Goal: Task Accomplishment & Management: Use online tool/utility

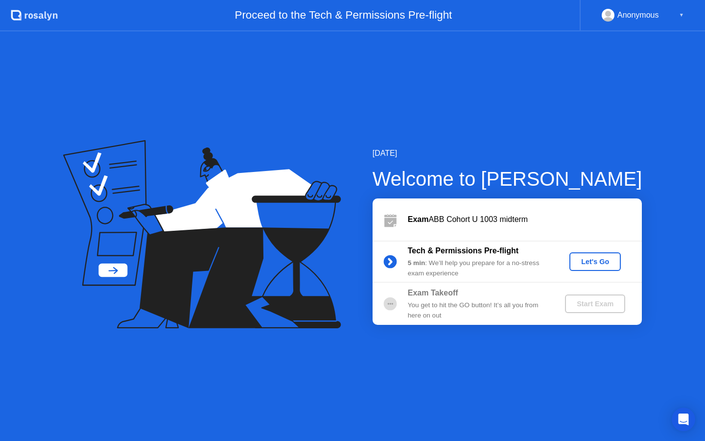
click at [588, 265] on div "Let's Go" at bounding box center [596, 262] width 44 height 8
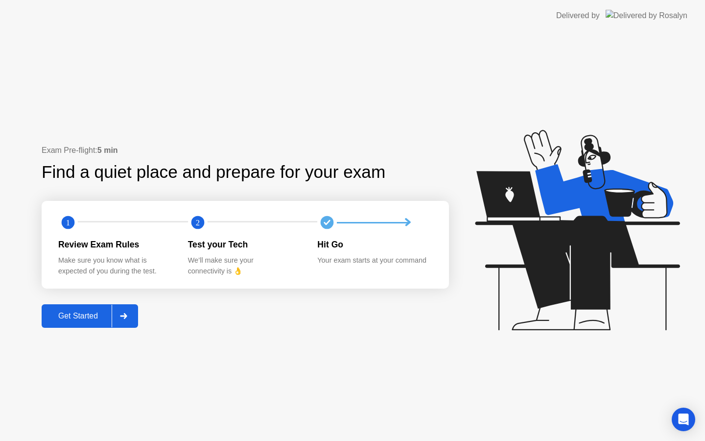
click at [65, 317] on div "Get Started" at bounding box center [78, 315] width 67 height 9
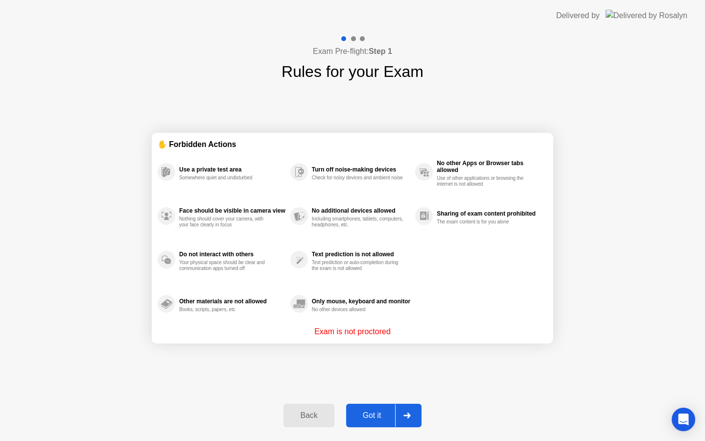
click at [372, 415] on div "Got it" at bounding box center [372, 415] width 46 height 9
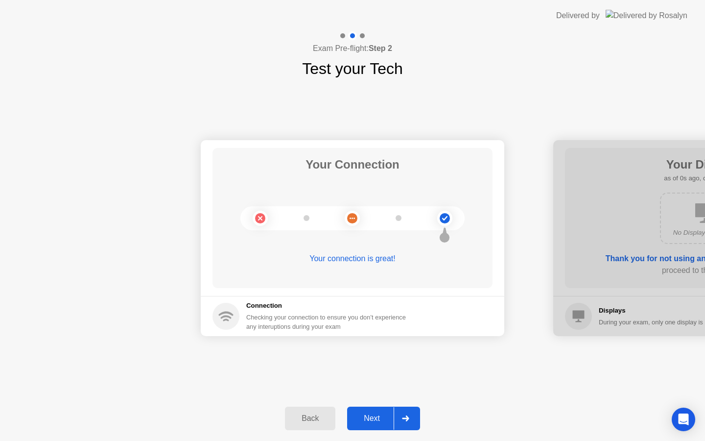
click at [379, 414] on div "Next" at bounding box center [372, 418] width 44 height 9
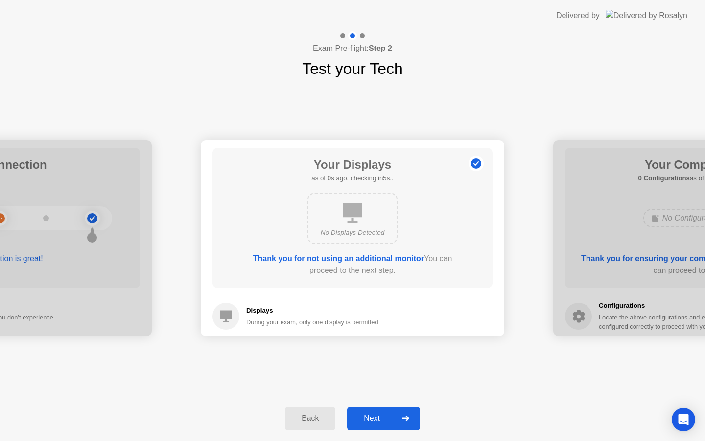
click at [379, 414] on div "Next" at bounding box center [372, 418] width 44 height 9
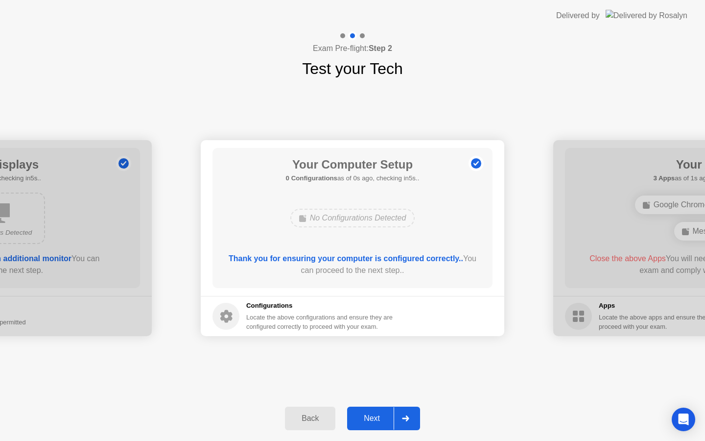
click at [379, 414] on div "Next" at bounding box center [372, 418] width 44 height 9
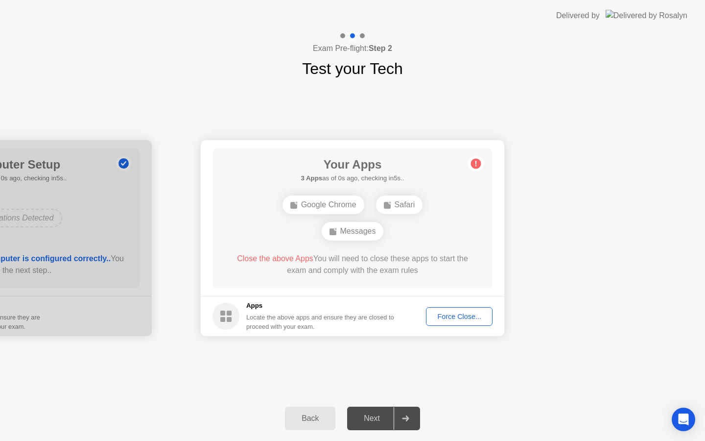
click at [379, 414] on div "Next" at bounding box center [372, 418] width 44 height 9
click at [446, 320] on div "Force Close..." at bounding box center [460, 316] width 60 height 8
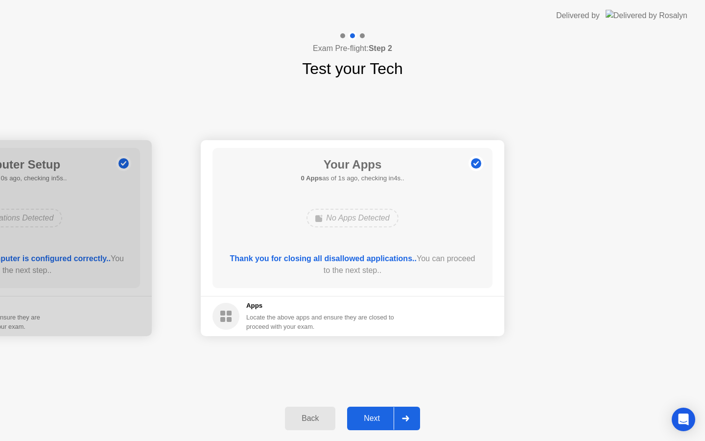
click at [369, 411] on button "Next" at bounding box center [383, 419] width 73 height 24
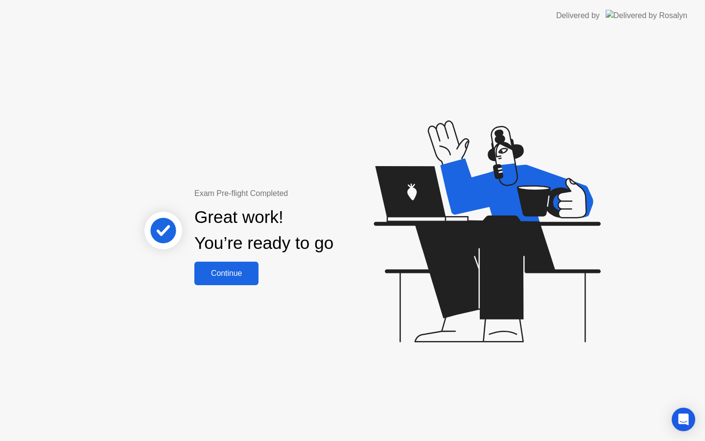
click at [230, 270] on div "Continue" at bounding box center [226, 273] width 58 height 9
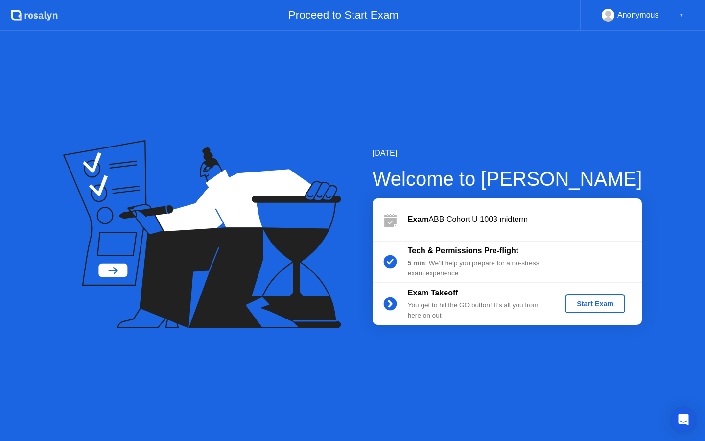
click at [599, 305] on div "Start Exam" at bounding box center [595, 304] width 52 height 8
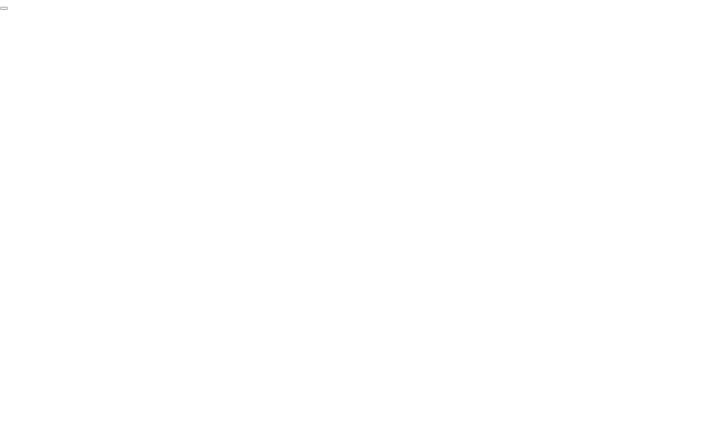
click div "End Proctoring Session"
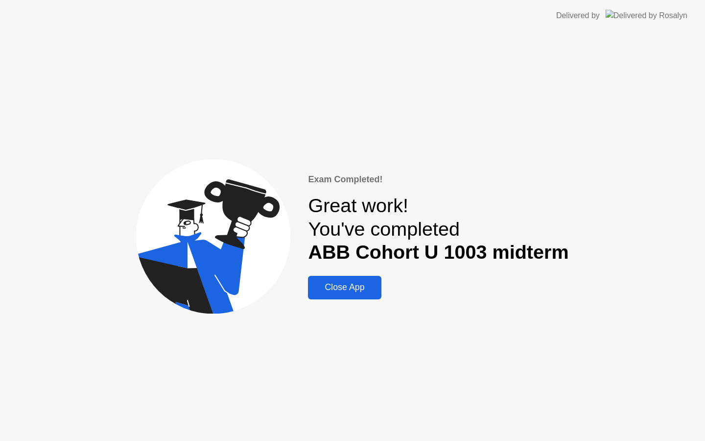
click at [373, 288] on div "Close App" at bounding box center [344, 287] width 67 height 10
